Goal: Go to known website: Access a specific website the user already knows

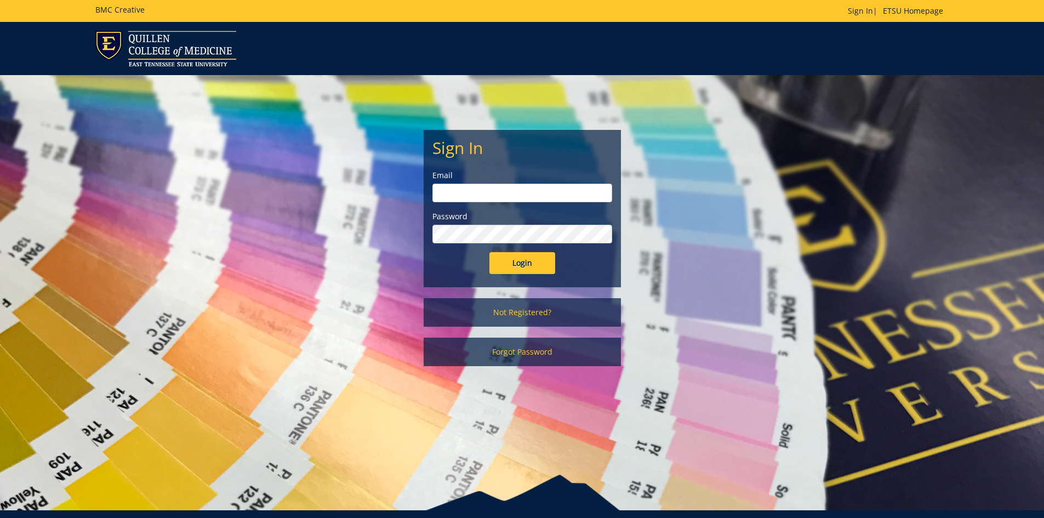
type input "[EMAIL_ADDRESS][DOMAIN_NAME]"
click at [539, 267] on input "Login" at bounding box center [523, 263] width 66 height 22
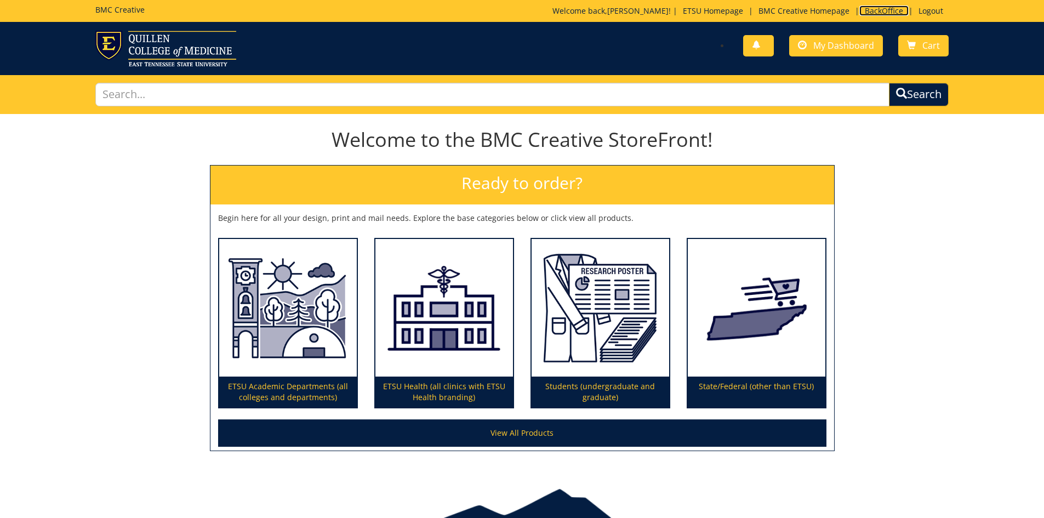
click at [882, 7] on link "BackOffice" at bounding box center [884, 10] width 49 height 10
